Goal: Transaction & Acquisition: Purchase product/service

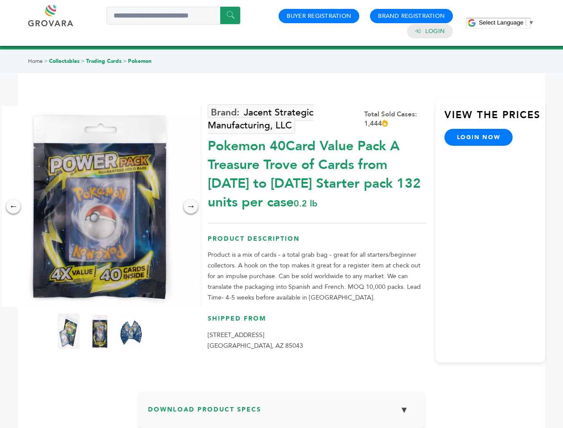
click at [507, 22] on span "Select Language" at bounding box center [501, 22] width 45 height 7
click at [100, 206] on img at bounding box center [100, 206] width 201 height 201
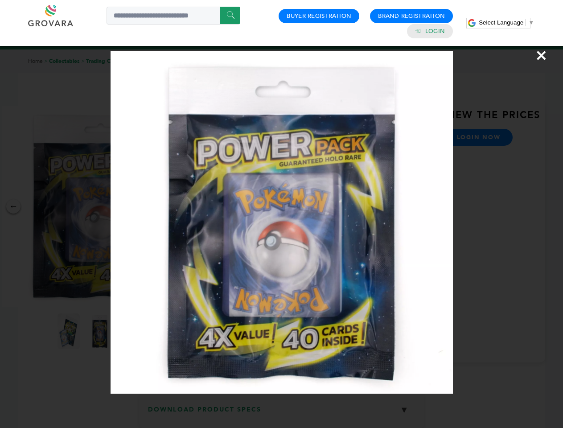
click at [13, 206] on div "×" at bounding box center [281, 214] width 563 height 428
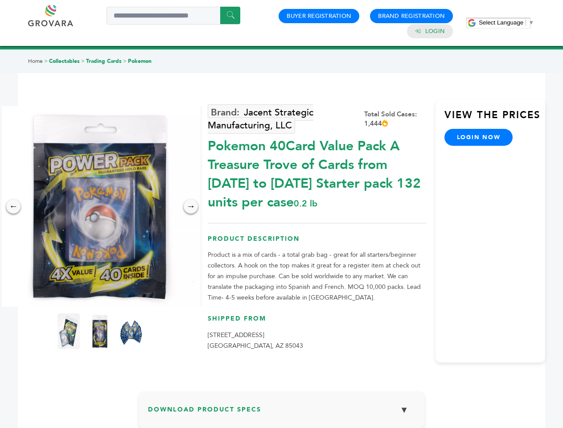
click at [191, 206] on div "→" at bounding box center [191, 206] width 14 height 14
click at [69, 331] on img at bounding box center [69, 332] width 22 height 36
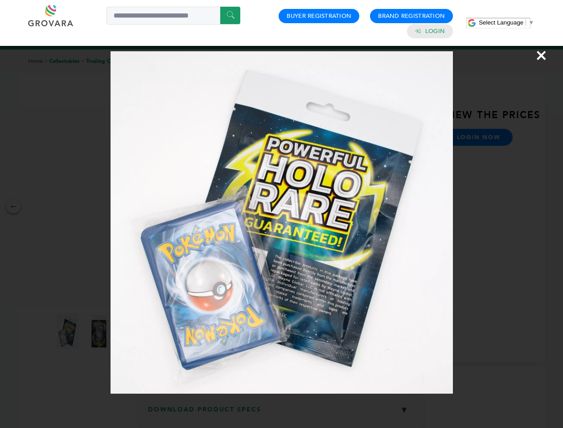
click at [100, 331] on div "×" at bounding box center [281, 214] width 563 height 428
click at [131, 331] on img at bounding box center [131, 332] width 29 height 45
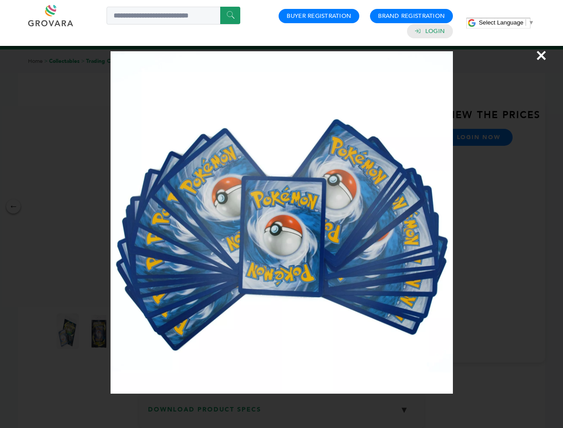
click at [282, 413] on div "×" at bounding box center [281, 214] width 563 height 428
